Goal: Task Accomplishment & Management: Complete application form

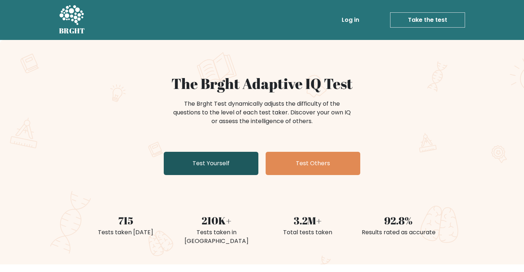
click at [228, 164] on link "Test Yourself" at bounding box center [211, 163] width 95 height 23
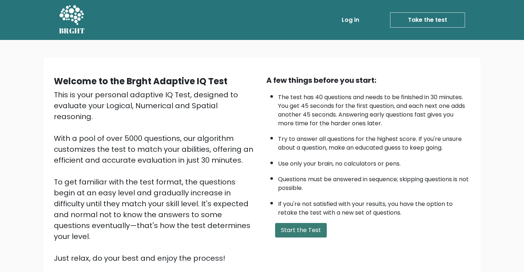
click at [310, 236] on button "Start the Test" at bounding box center [301, 230] width 52 height 15
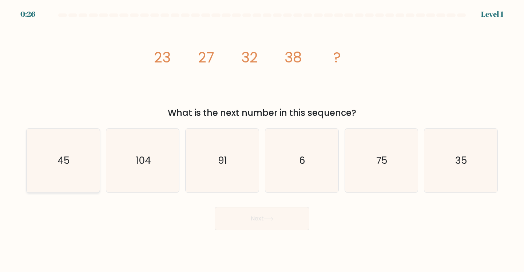
click at [84, 157] on icon "45" at bounding box center [63, 161] width 64 height 64
click at [262, 140] on input "a. 45" at bounding box center [262, 138] width 0 height 4
radio input "true"
click at [272, 228] on button "Next" at bounding box center [262, 218] width 95 height 23
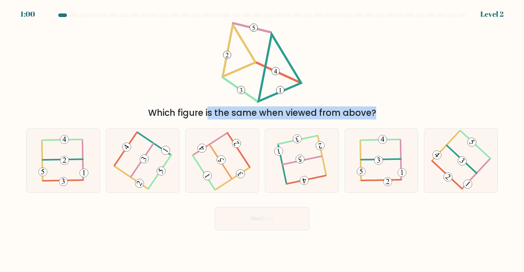
drag, startPoint x: 144, startPoint y: 28, endPoint x: 404, endPoint y: 125, distance: 277.2
click at [404, 125] on form at bounding box center [262, 121] width 524 height 217
click at [246, 163] on 605 at bounding box center [238, 150] width 22 height 34
click at [262, 140] on input "c." at bounding box center [262, 138] width 0 height 4
radio input "true"
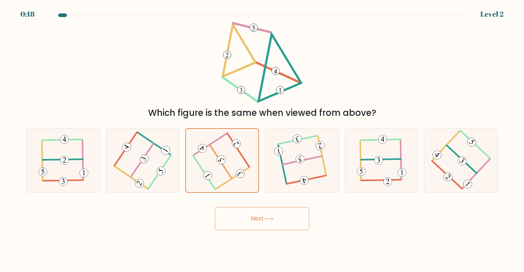
click at [251, 217] on button "Next" at bounding box center [262, 218] width 95 height 23
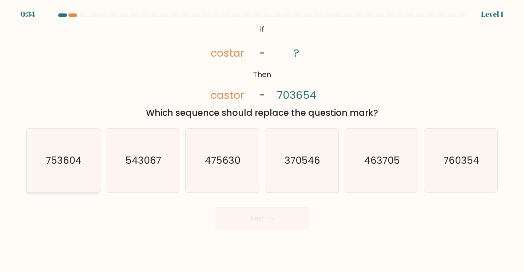
click at [81, 164] on text "753604" at bounding box center [64, 160] width 36 height 13
click at [262, 140] on input "a. 753604" at bounding box center [262, 138] width 0 height 4
radio input "true"
click at [253, 221] on button "Next" at bounding box center [262, 218] width 95 height 23
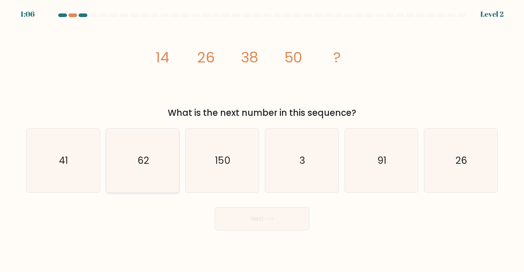
click at [148, 163] on text "62" at bounding box center [143, 160] width 12 height 13
click at [262, 140] on input "b. 62" at bounding box center [262, 138] width 0 height 4
radio input "true"
click at [250, 229] on button "Next" at bounding box center [262, 218] width 95 height 23
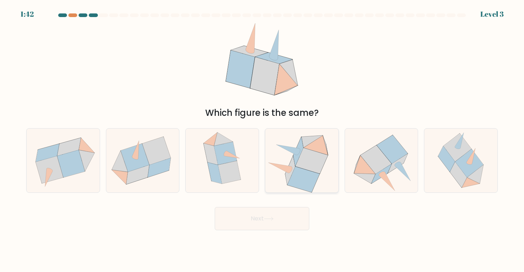
click at [325, 180] on icon at bounding box center [301, 161] width 70 height 64
click at [262, 140] on input "d." at bounding box center [262, 138] width 0 height 4
radio input "true"
click at [273, 213] on button "Next" at bounding box center [262, 218] width 95 height 23
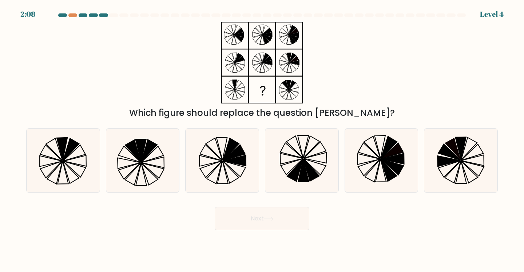
click at [101, 169] on div "a." at bounding box center [63, 160] width 80 height 65
click at [84, 170] on icon at bounding box center [75, 169] width 23 height 16
click at [262, 140] on input "a." at bounding box center [262, 138] width 0 height 4
radio input "true"
click at [270, 218] on icon at bounding box center [269, 219] width 10 height 4
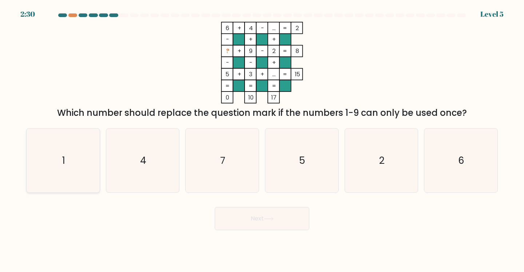
click at [63, 153] on icon "1" at bounding box center [63, 161] width 64 height 64
click at [262, 140] on input "a. 1" at bounding box center [262, 138] width 0 height 4
radio input "true"
click at [244, 210] on button "Next" at bounding box center [262, 218] width 95 height 23
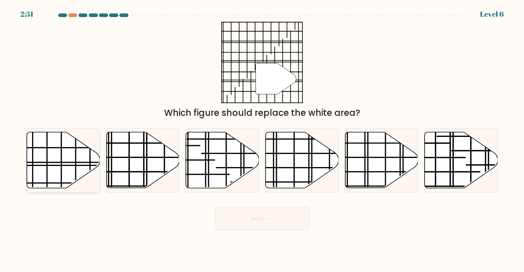
click at [46, 163] on line at bounding box center [39, 163] width 146 height 0
click at [262, 140] on input "a." at bounding box center [262, 138] width 0 height 4
radio input "true"
click at [239, 220] on button "Next" at bounding box center [262, 218] width 95 height 23
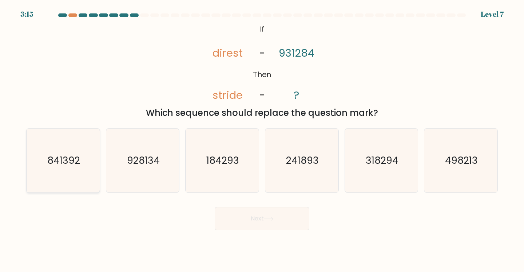
click at [73, 168] on icon "841392" at bounding box center [63, 161] width 64 height 64
click at [262, 140] on input "a. 841392" at bounding box center [262, 138] width 0 height 4
radio input "true"
click at [264, 225] on button "Next" at bounding box center [262, 218] width 95 height 23
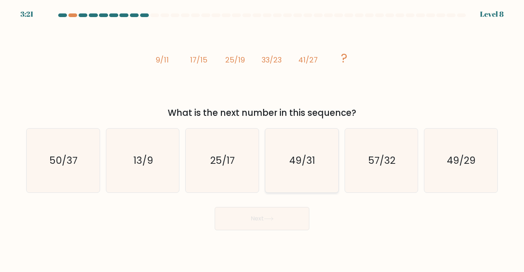
click at [318, 158] on icon "49/31" at bounding box center [301, 161] width 64 height 64
click at [262, 140] on input "d. 49/31" at bounding box center [262, 138] width 0 height 4
radio input "true"
click at [361, 158] on icon "57/32" at bounding box center [381, 161] width 64 height 64
click at [262, 140] on input "e. 57/32" at bounding box center [262, 138] width 0 height 4
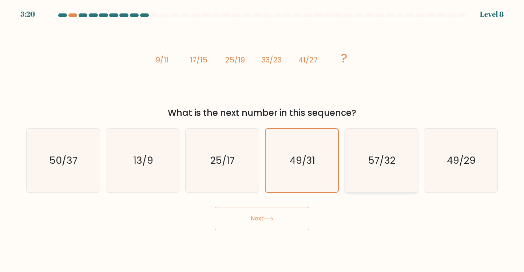
radio input "true"
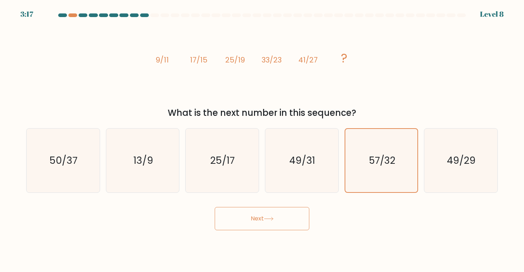
click at [272, 213] on button "Next" at bounding box center [262, 218] width 95 height 23
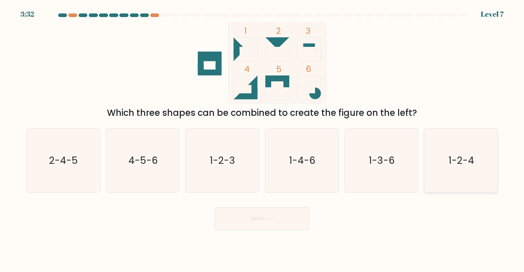
click at [454, 155] on text "1-2-4" at bounding box center [460, 160] width 25 height 13
click at [262, 140] on input "f. 1-2-4" at bounding box center [262, 138] width 0 height 4
radio input "true"
click at [245, 217] on button "Next" at bounding box center [262, 218] width 95 height 23
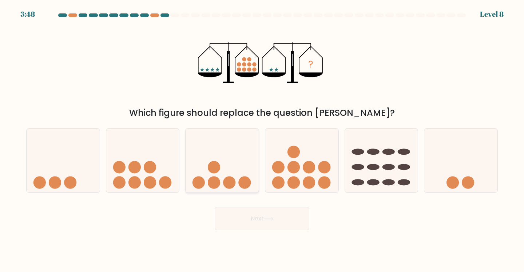
click at [221, 177] on icon at bounding box center [221, 161] width 73 height 60
click at [262, 140] on input "c." at bounding box center [262, 138] width 0 height 4
radio input "true"
click at [239, 214] on button "Next" at bounding box center [262, 218] width 95 height 23
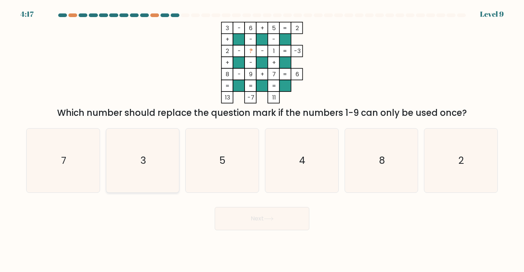
click at [124, 163] on icon "3" at bounding box center [143, 161] width 64 height 64
click at [262, 140] on input "b. 3" at bounding box center [262, 138] width 0 height 4
radio input "true"
click at [477, 140] on icon "2" at bounding box center [460, 161] width 64 height 64
click at [262, 140] on input "f. 2" at bounding box center [262, 138] width 0 height 4
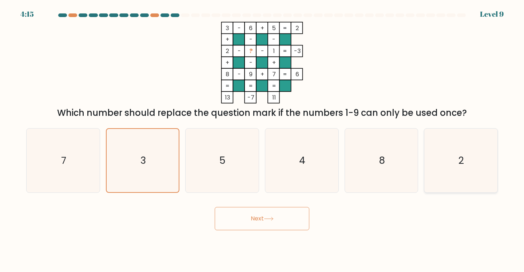
radio input "true"
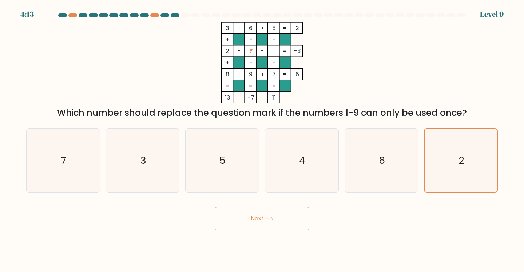
click at [272, 210] on button "Next" at bounding box center [262, 218] width 95 height 23
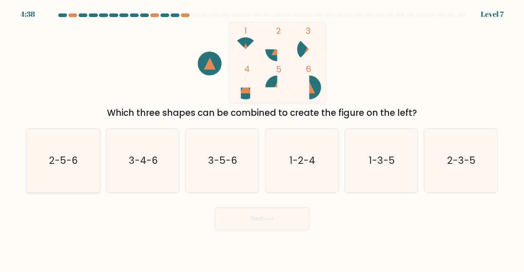
click at [89, 177] on icon "2-5-6" at bounding box center [63, 161] width 64 height 64
click at [262, 140] on input "a. 2-5-6" at bounding box center [262, 138] width 0 height 4
radio input "true"
click at [276, 219] on button "Next" at bounding box center [262, 218] width 95 height 23
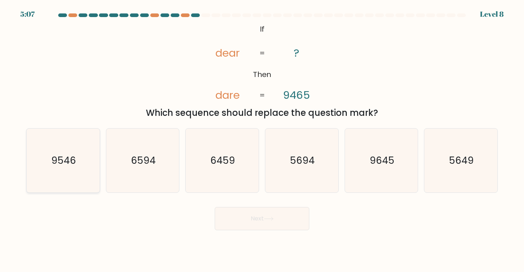
click at [79, 166] on icon "9546" at bounding box center [63, 161] width 64 height 64
click at [262, 140] on input "a. 9546" at bounding box center [262, 138] width 0 height 4
radio input "true"
click at [245, 220] on button "Next" at bounding box center [262, 218] width 95 height 23
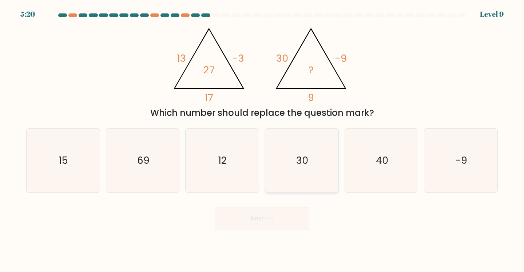
click at [281, 158] on icon "30" at bounding box center [301, 161] width 64 height 64
click at [262, 140] on input "d. 30" at bounding box center [262, 138] width 0 height 4
radio input "true"
click at [237, 218] on button "Next" at bounding box center [262, 218] width 95 height 23
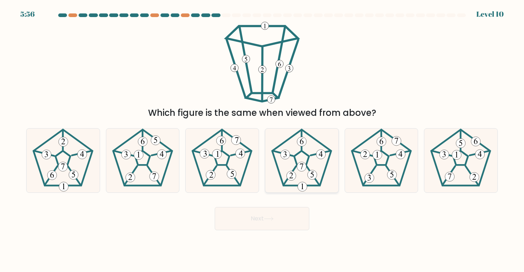
click at [314, 154] on 170 at bounding box center [320, 153] width 20 height 4
click at [262, 140] on input "d." at bounding box center [262, 138] width 0 height 4
radio input "true"
click at [250, 217] on button "Next" at bounding box center [262, 218] width 95 height 23
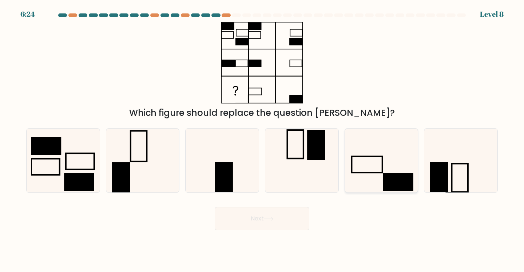
click at [360, 179] on icon at bounding box center [381, 161] width 64 height 64
click at [262, 140] on input "e." at bounding box center [262, 138] width 0 height 4
radio input "true"
click at [268, 229] on button "Next" at bounding box center [262, 218] width 95 height 23
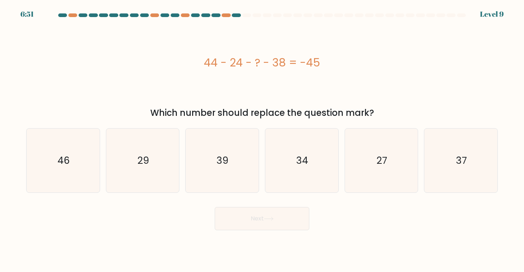
drag, startPoint x: 199, startPoint y: 57, endPoint x: 391, endPoint y: 60, distance: 191.6
click at [391, 60] on div "44 - 24 - ? - 38 = -45" at bounding box center [261, 63] width 471 height 16
copy div "44 - 24 - ? - 38 = -45"
click at [388, 141] on icon "27" at bounding box center [381, 161] width 64 height 64
click at [262, 140] on input "e. 27" at bounding box center [262, 138] width 0 height 4
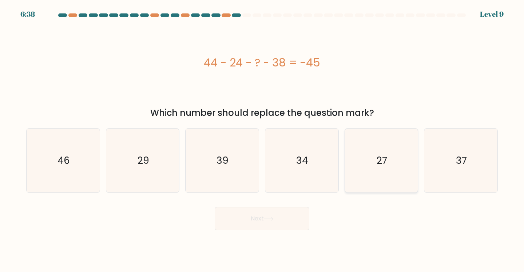
radio input "true"
click at [261, 220] on button "Next" at bounding box center [262, 218] width 95 height 23
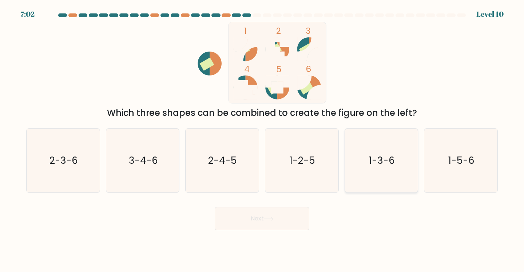
click at [386, 169] on icon "1-3-6" at bounding box center [381, 161] width 64 height 64
click at [262, 140] on input "e. 1-3-6" at bounding box center [262, 138] width 0 height 4
radio input "true"
click at [289, 211] on button "Next" at bounding box center [262, 218] width 95 height 23
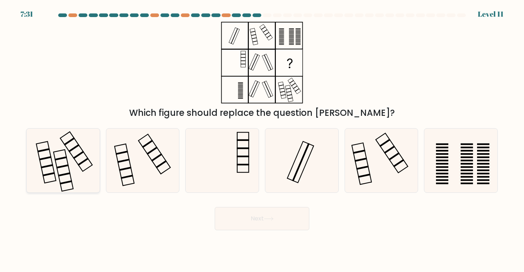
click at [72, 157] on icon at bounding box center [63, 161] width 64 height 64
click at [262, 140] on input "a." at bounding box center [262, 138] width 0 height 4
radio input "true"
click at [270, 225] on button "Next" at bounding box center [262, 218] width 95 height 23
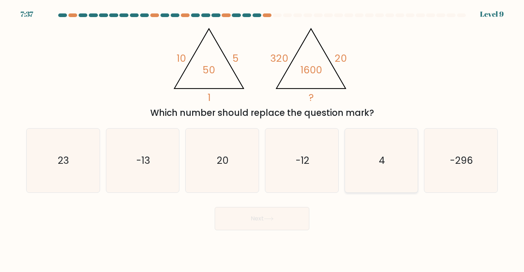
click at [365, 169] on icon "4" at bounding box center [381, 161] width 64 height 64
click at [262, 140] on input "e. 4" at bounding box center [262, 138] width 0 height 4
radio input "true"
click at [270, 219] on icon at bounding box center [268, 218] width 9 height 3
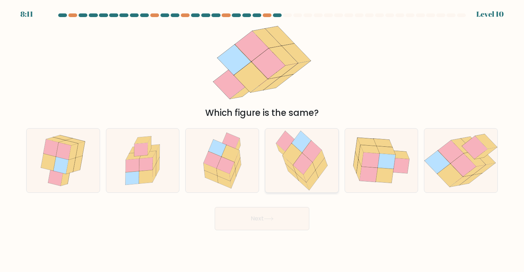
click at [299, 170] on icon at bounding box center [302, 164] width 19 height 22
click at [262, 140] on input "d." at bounding box center [262, 138] width 0 height 4
radio input "true"
click at [258, 220] on button "Next" at bounding box center [262, 218] width 95 height 23
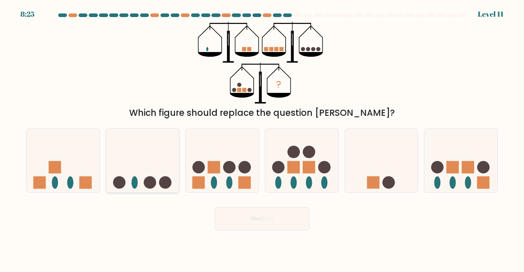
click at [165, 174] on icon at bounding box center [142, 161] width 73 height 60
click at [262, 140] on input "b." at bounding box center [262, 138] width 0 height 4
radio input "true"
click at [238, 214] on button "Next" at bounding box center [262, 218] width 95 height 23
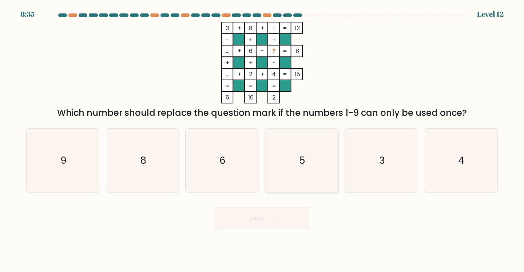
click at [308, 160] on icon "5" at bounding box center [301, 161] width 64 height 64
click at [262, 140] on input "d. 5" at bounding box center [262, 138] width 0 height 4
radio input "true"
click at [258, 231] on body "8:34 Level 12" at bounding box center [262, 136] width 524 height 272
click at [261, 221] on button "Next" at bounding box center [262, 218] width 95 height 23
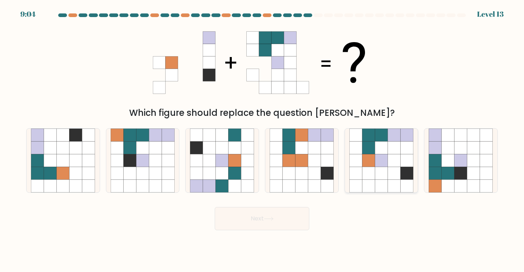
click at [369, 180] on icon at bounding box center [368, 186] width 13 height 13
click at [262, 140] on input "e." at bounding box center [262, 138] width 0 height 4
radio input "true"
click at [296, 216] on button "Next" at bounding box center [262, 218] width 95 height 23
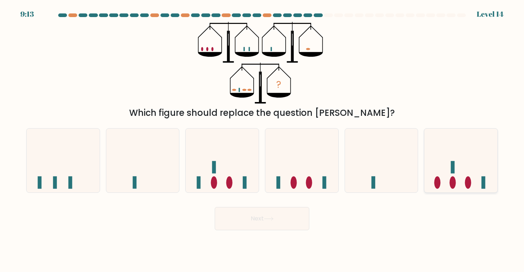
click at [441, 162] on icon at bounding box center [460, 161] width 73 height 60
click at [262, 140] on input "f." at bounding box center [262, 138] width 0 height 4
radio input "true"
click at [252, 226] on button "Next" at bounding box center [262, 218] width 95 height 23
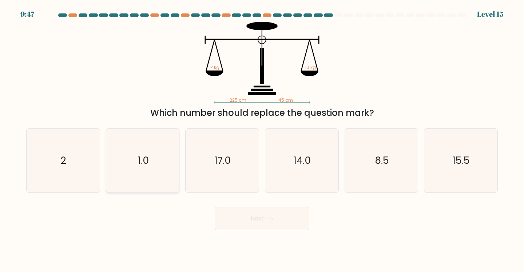
click at [147, 164] on text "1.0" at bounding box center [143, 160] width 11 height 13
click at [262, 140] on input "b. 1.0" at bounding box center [262, 138] width 0 height 4
radio input "true"
click at [282, 219] on button "Next" at bounding box center [262, 218] width 95 height 23
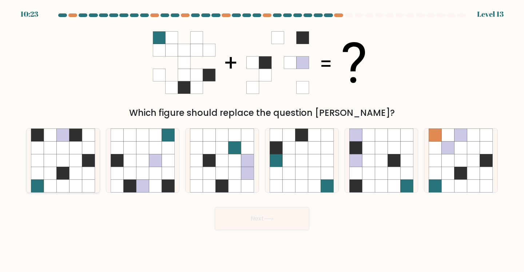
click at [93, 166] on icon at bounding box center [88, 160] width 13 height 13
click at [262, 140] on input "a." at bounding box center [262, 138] width 0 height 4
radio input "true"
click at [235, 215] on button "Next" at bounding box center [262, 218] width 95 height 23
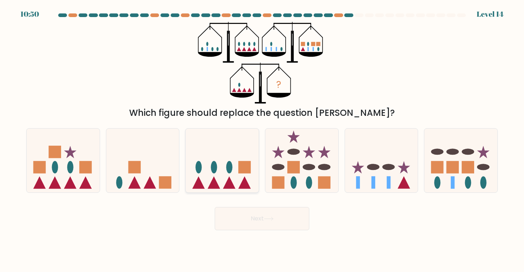
click at [236, 170] on icon at bounding box center [221, 161] width 73 height 60
click at [262, 140] on input "c." at bounding box center [262, 138] width 0 height 4
radio input "true"
click at [252, 215] on button "Next" at bounding box center [262, 218] width 95 height 23
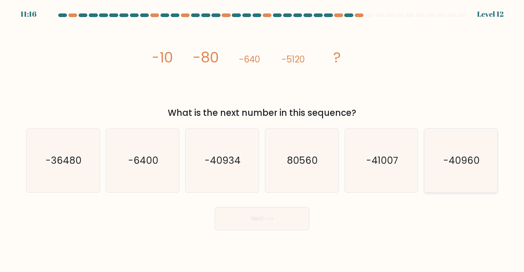
click at [472, 157] on text "-40960" at bounding box center [461, 160] width 36 height 13
click at [262, 140] on input "f. -40960" at bounding box center [262, 138] width 0 height 4
radio input "true"
click at [260, 213] on button "Next" at bounding box center [262, 218] width 95 height 23
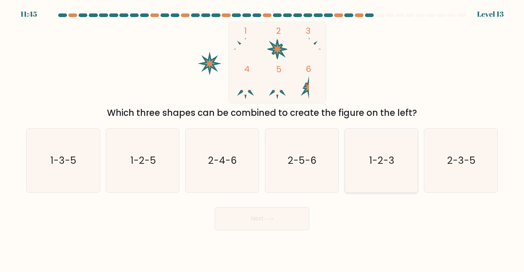
click at [402, 171] on icon "1-2-3" at bounding box center [381, 161] width 64 height 64
click at [262, 140] on input "e. 1-2-3" at bounding box center [262, 138] width 0 height 4
radio input "true"
click at [251, 220] on button "Next" at bounding box center [262, 218] width 95 height 23
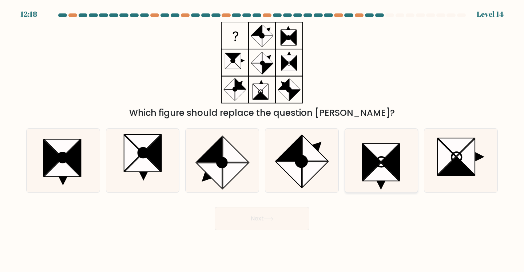
click at [366, 164] on icon at bounding box center [371, 162] width 18 height 36
click at [262, 140] on input "e." at bounding box center [262, 138] width 0 height 4
radio input "true"
click at [258, 213] on button "Next" at bounding box center [262, 218] width 95 height 23
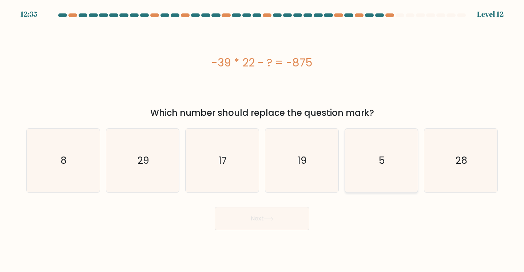
click at [377, 164] on icon "5" at bounding box center [381, 161] width 64 height 64
click at [262, 140] on input "e. 5" at bounding box center [262, 138] width 0 height 4
radio input "true"
click at [261, 218] on button "Next" at bounding box center [262, 218] width 95 height 23
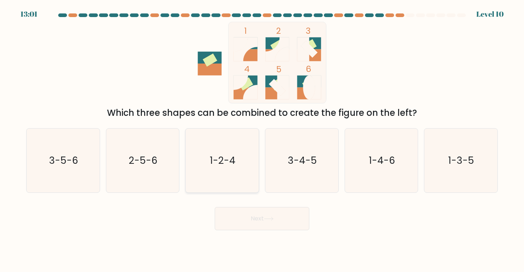
click at [224, 173] on icon "1-2-4" at bounding box center [222, 161] width 64 height 64
click at [262, 140] on input "c. 1-2-4" at bounding box center [262, 138] width 0 height 4
radio input "true"
click at [240, 215] on button "Next" at bounding box center [262, 218] width 95 height 23
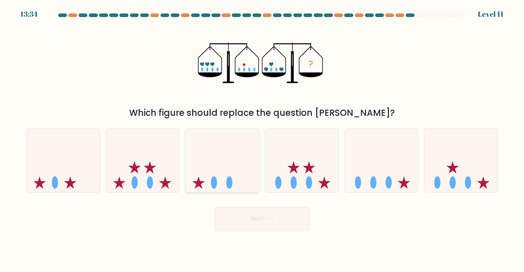
click at [245, 168] on icon at bounding box center [221, 161] width 73 height 60
click at [262, 140] on input "c." at bounding box center [262, 138] width 0 height 4
radio input "true"
click at [253, 217] on button "Next" at bounding box center [262, 218] width 95 height 23
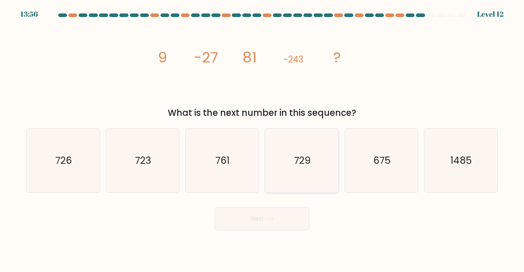
click at [298, 161] on text "729" at bounding box center [302, 160] width 17 height 13
click at [262, 140] on input "d. 729" at bounding box center [262, 138] width 0 height 4
radio input "true"
click at [249, 216] on button "Next" at bounding box center [262, 218] width 95 height 23
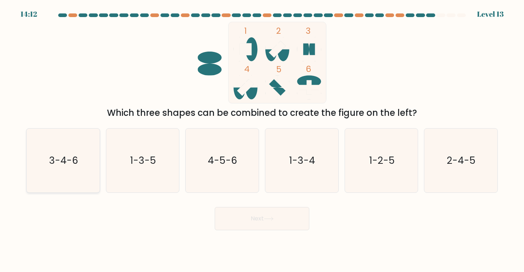
click at [65, 148] on icon "3-4-6" at bounding box center [63, 161] width 64 height 64
click at [262, 140] on input "a. 3-4-6" at bounding box center [262, 138] width 0 height 4
radio input "true"
click at [242, 218] on button "Next" at bounding box center [262, 218] width 95 height 23
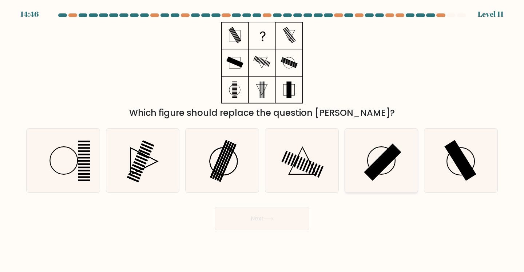
click at [368, 168] on rect at bounding box center [382, 162] width 37 height 37
click at [262, 140] on input "e." at bounding box center [262, 138] width 0 height 4
radio input "true"
click at [254, 213] on button "Next" at bounding box center [262, 218] width 95 height 23
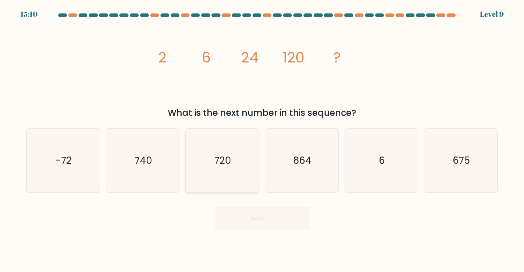
click at [244, 151] on icon "720" at bounding box center [222, 161] width 64 height 64
click at [262, 140] on input "c. 720" at bounding box center [262, 138] width 0 height 4
radio input "true"
click at [270, 227] on button "Next" at bounding box center [262, 218] width 95 height 23
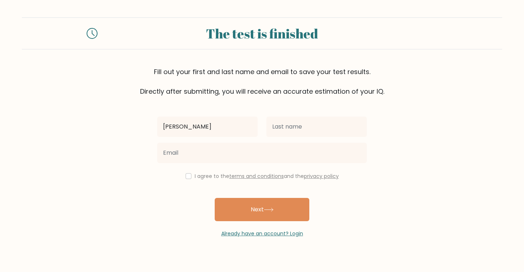
type input "[PERSON_NAME]"
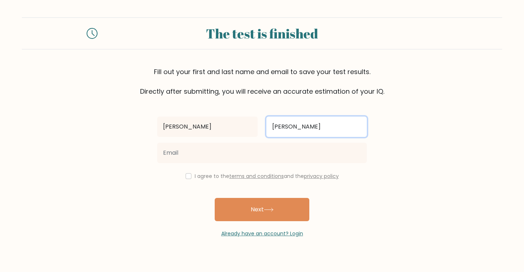
type input "[PERSON_NAME]"
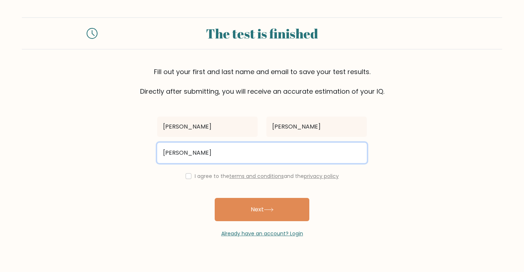
type input "[PERSON_NAME][EMAIL_ADDRESS][DOMAIN_NAME]"
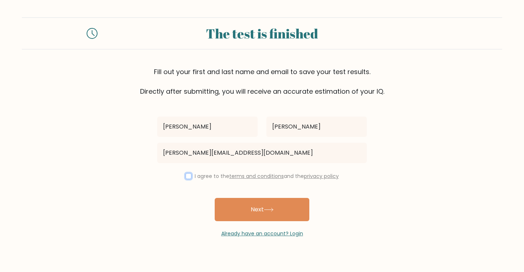
click at [188, 178] on input "checkbox" at bounding box center [188, 176] width 6 height 6
checkbox input "true"
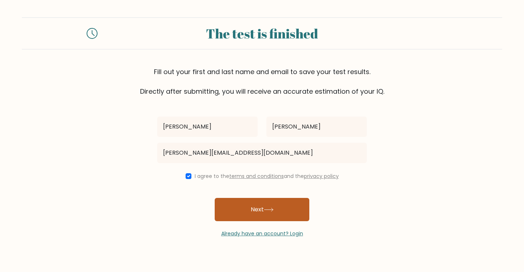
click at [238, 200] on button "Next" at bounding box center [262, 209] width 95 height 23
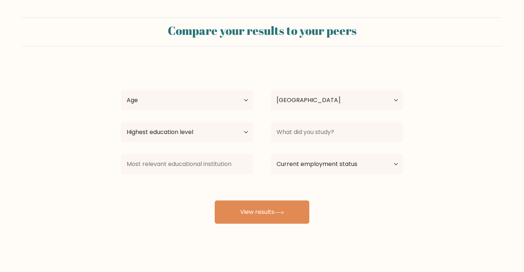
select select "PH"
click at [233, 95] on select "Age Under [DEMOGRAPHIC_DATA] [DEMOGRAPHIC_DATA] [DEMOGRAPHIC_DATA] [DEMOGRAPHIC…" at bounding box center [187, 100] width 132 height 20
select select "25_34"
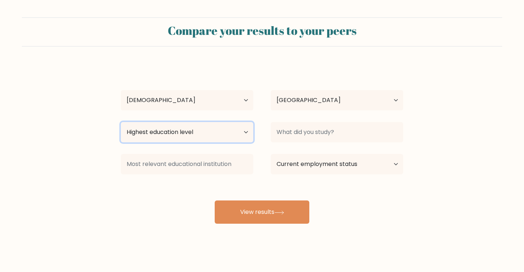
click at [198, 132] on select "Highest education level No schooling Primary Lower Secondary Upper Secondary Oc…" at bounding box center [187, 132] width 132 height 20
select select "bachelors_degree"
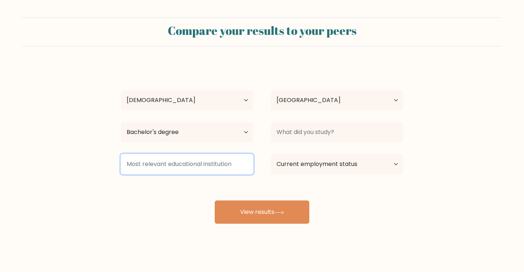
click at [176, 165] on input at bounding box center [187, 164] width 132 height 20
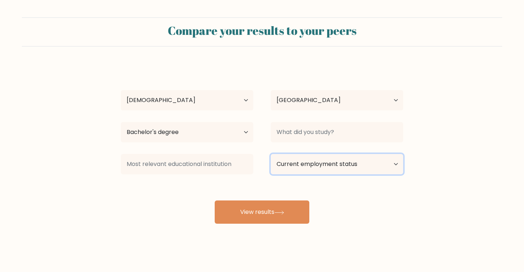
click at [292, 157] on select "Current employment status Employed Student Retired Other / prefer not to answer" at bounding box center [336, 164] width 132 height 20
select select "employed"
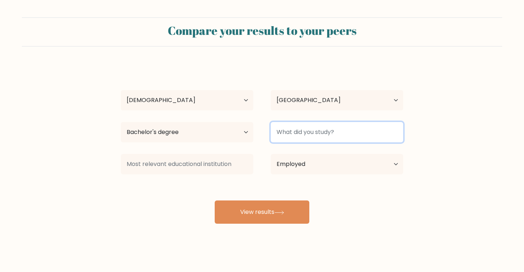
click at [307, 140] on input at bounding box center [336, 132] width 132 height 20
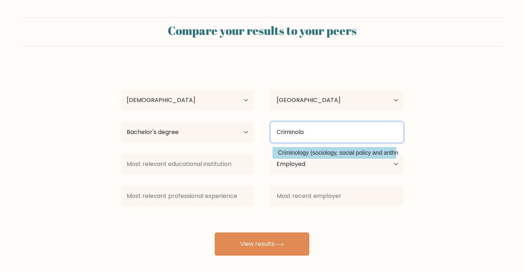
type input "Criminolo"
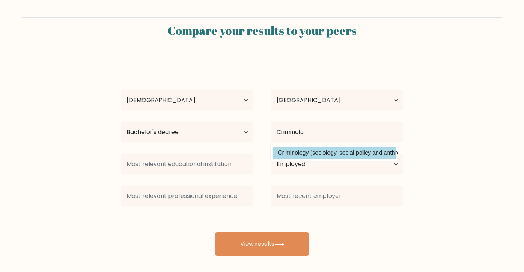
click at [328, 153] on div "[PERSON_NAME] Age Under [DEMOGRAPHIC_DATA] [DEMOGRAPHIC_DATA] [DEMOGRAPHIC_DATA…" at bounding box center [261, 160] width 291 height 192
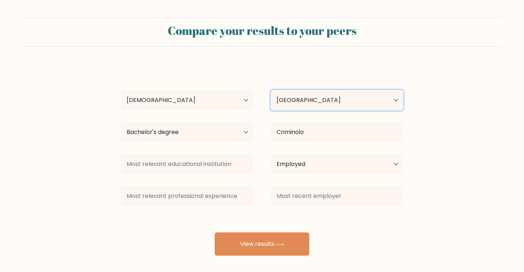
click at [329, 94] on select "Country [GEOGRAPHIC_DATA] [GEOGRAPHIC_DATA] [GEOGRAPHIC_DATA] [US_STATE] [GEOGR…" at bounding box center [336, 100] width 132 height 20
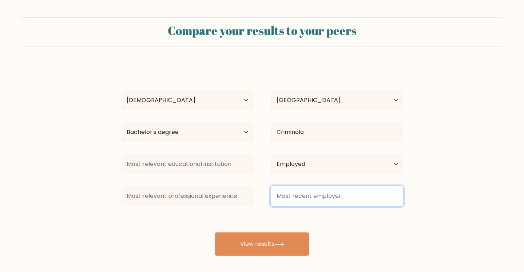
click at [346, 204] on input at bounding box center [336, 196] width 132 height 20
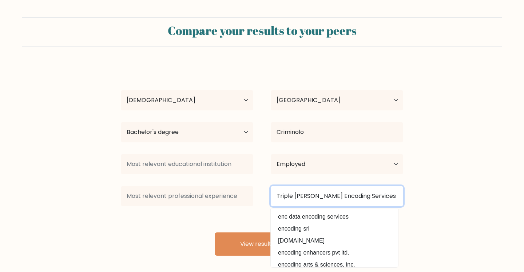
type input "Triple Jay Encoding Services"
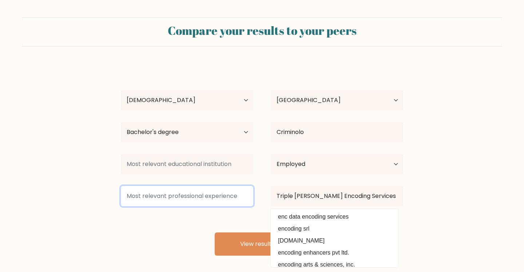
click at [156, 193] on input at bounding box center [187, 196] width 132 height 20
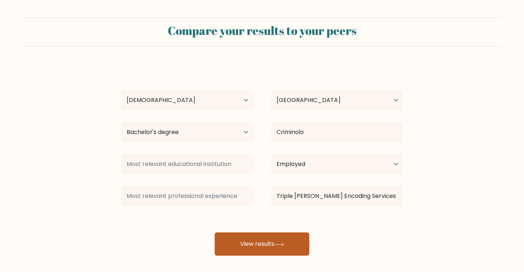
click at [227, 242] on button "View results" at bounding box center [262, 244] width 95 height 23
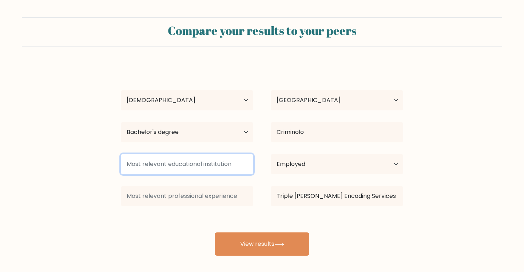
click at [187, 166] on input at bounding box center [187, 164] width 132 height 20
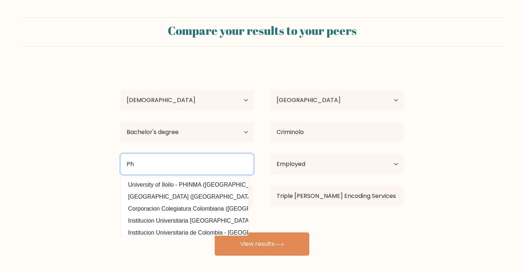
type input "P"
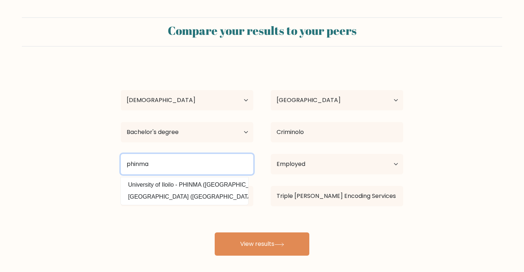
click at [201, 164] on input "phinma" at bounding box center [187, 164] width 132 height 20
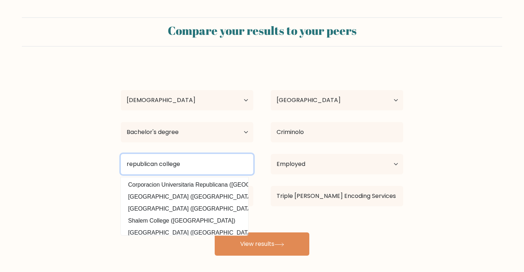
type input "republican college"
click at [215, 233] on button "View results" at bounding box center [262, 244] width 95 height 23
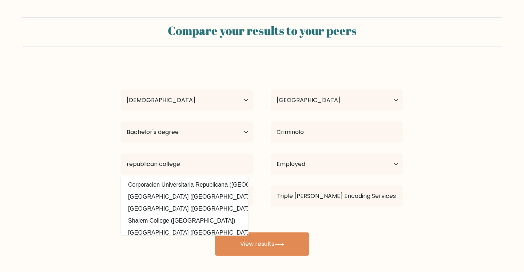
click at [108, 248] on form "Compare your results to your peers Jan Nicka Manuel Age Under 18 years old 18-2…" at bounding box center [262, 136] width 524 height 239
click at [112, 239] on form "Compare your results to your peers Jan Nicka Manuel Age Under 18 years old 18-2…" at bounding box center [262, 136] width 524 height 239
click at [349, 226] on div "Jan Nicka Manuel Age Under 18 years old 18-24 years old 25-34 years old 35-44 y…" at bounding box center [261, 160] width 291 height 192
click at [254, 198] on div at bounding box center [187, 196] width 150 height 26
click at [252, 197] on input at bounding box center [187, 196] width 132 height 20
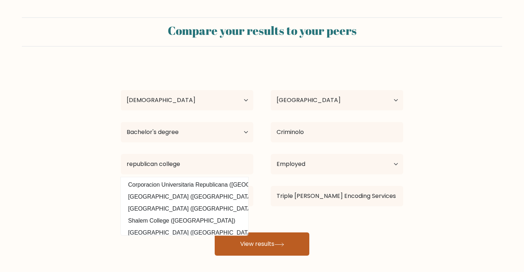
click at [280, 242] on button "View results" at bounding box center [262, 244] width 95 height 23
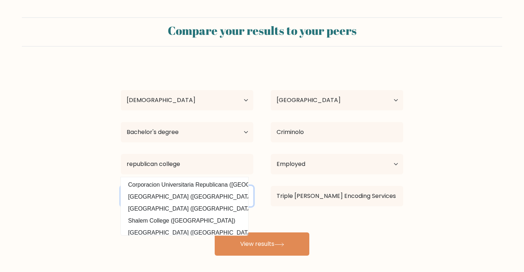
click at [251, 192] on input at bounding box center [187, 196] width 132 height 20
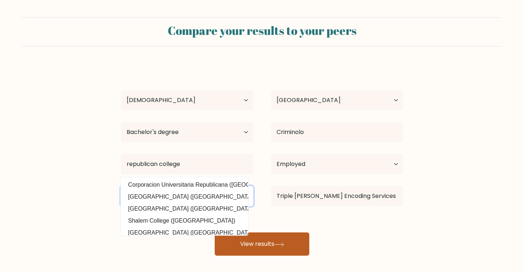
type input "BPO"
click at [272, 254] on button "View results" at bounding box center [262, 244] width 95 height 23
